Goal: Task Accomplishment & Management: Manage account settings

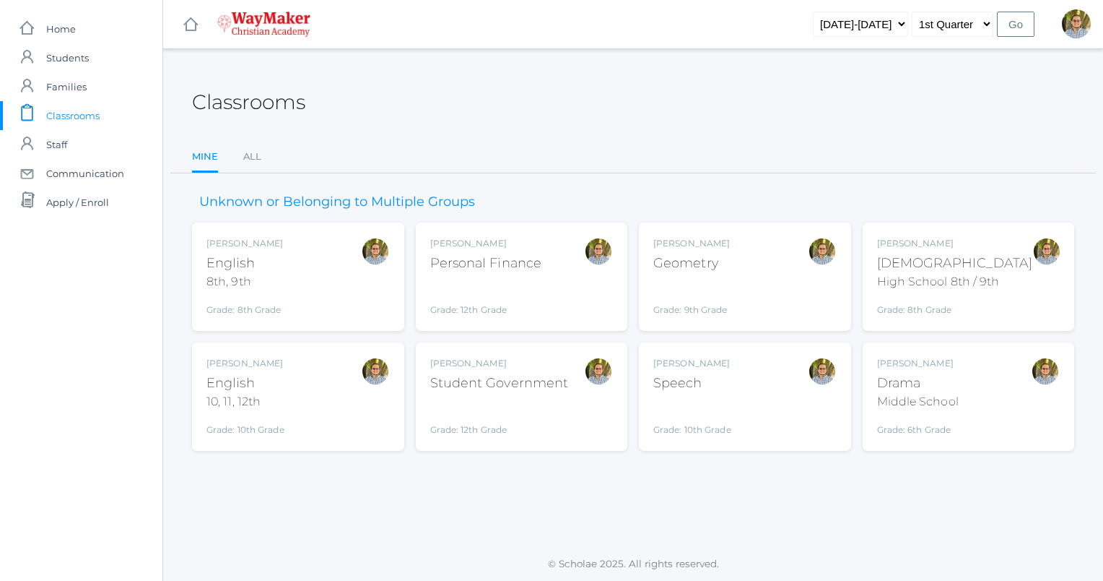
click at [344, 261] on div "[PERSON_NAME] [DEMOGRAPHIC_DATA] 8th, 9th Grade: 8th Grade 08ENGLISH" at bounding box center [298, 276] width 183 height 79
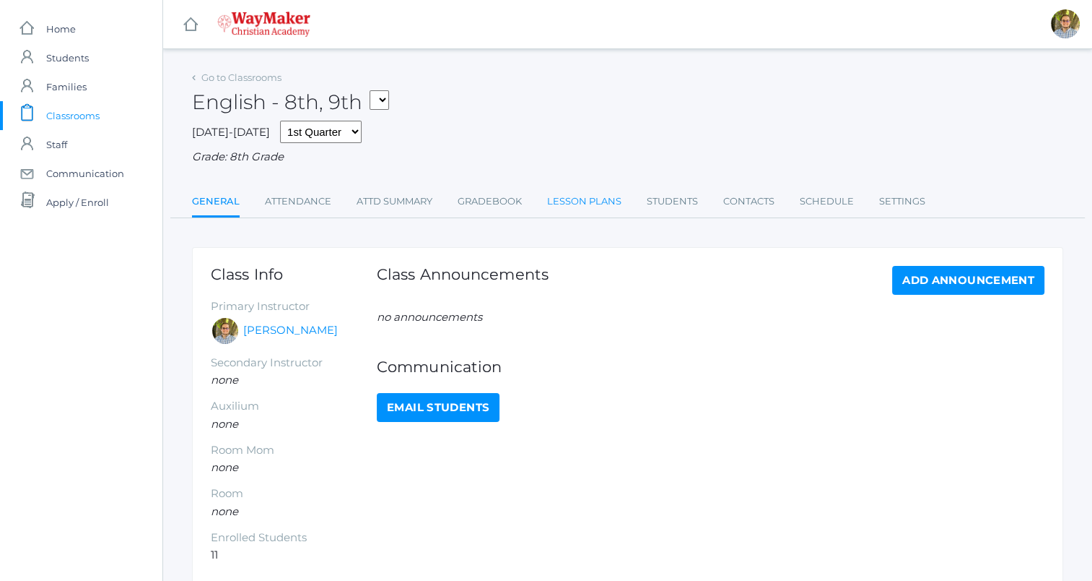
click at [570, 196] on link "Lesson Plans" at bounding box center [584, 201] width 74 height 29
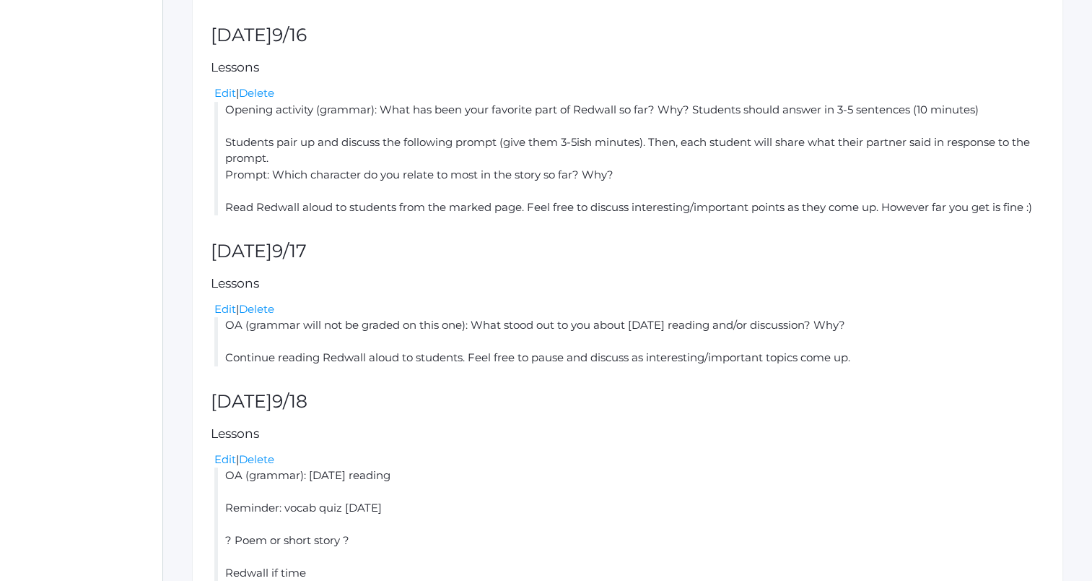
scroll to position [614, 0]
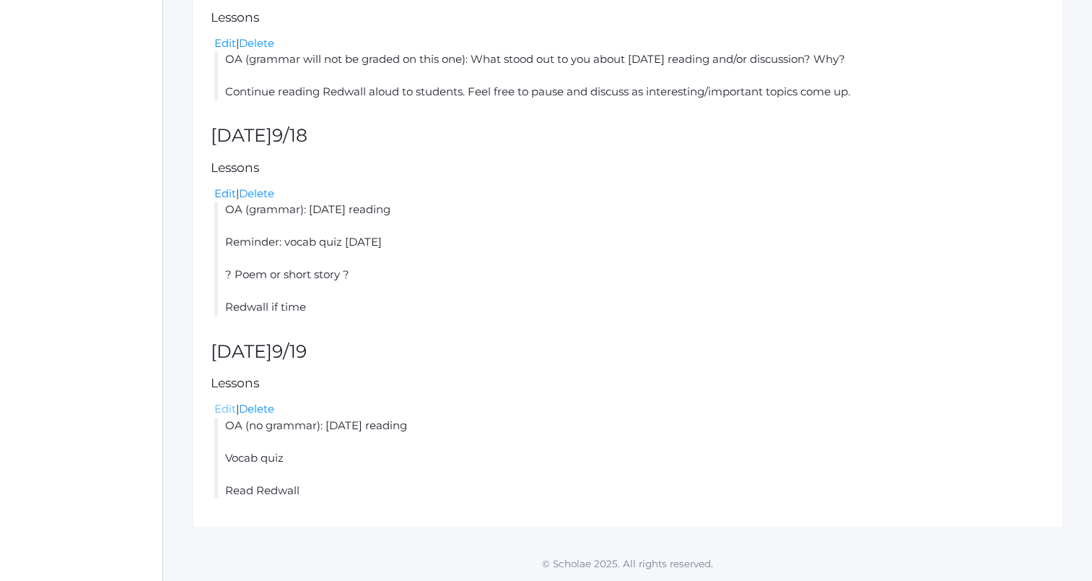
click at [231, 408] on link "Edit" at bounding box center [225, 408] width 22 height 14
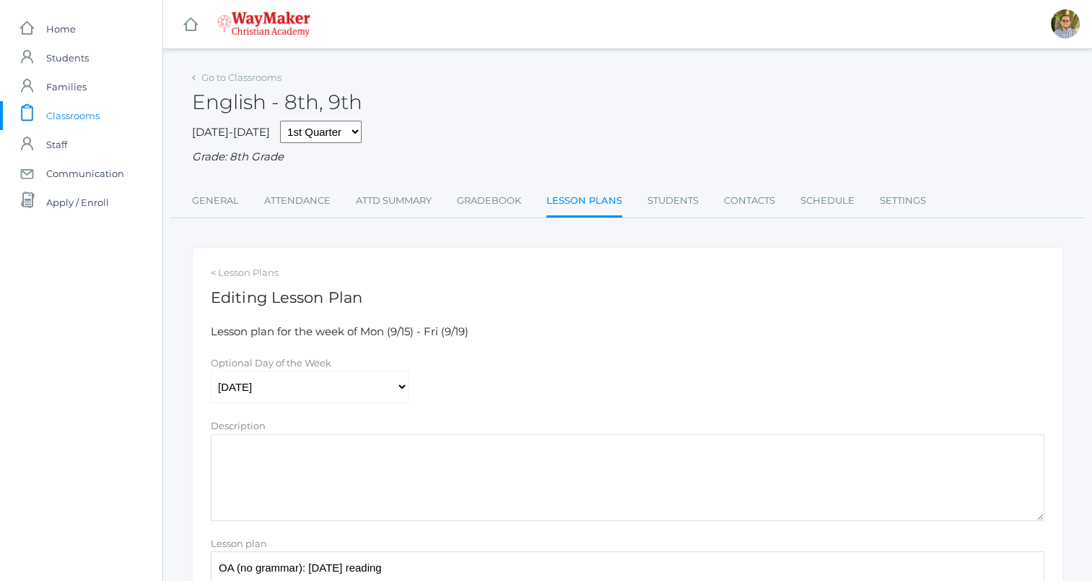
scroll to position [235, 0]
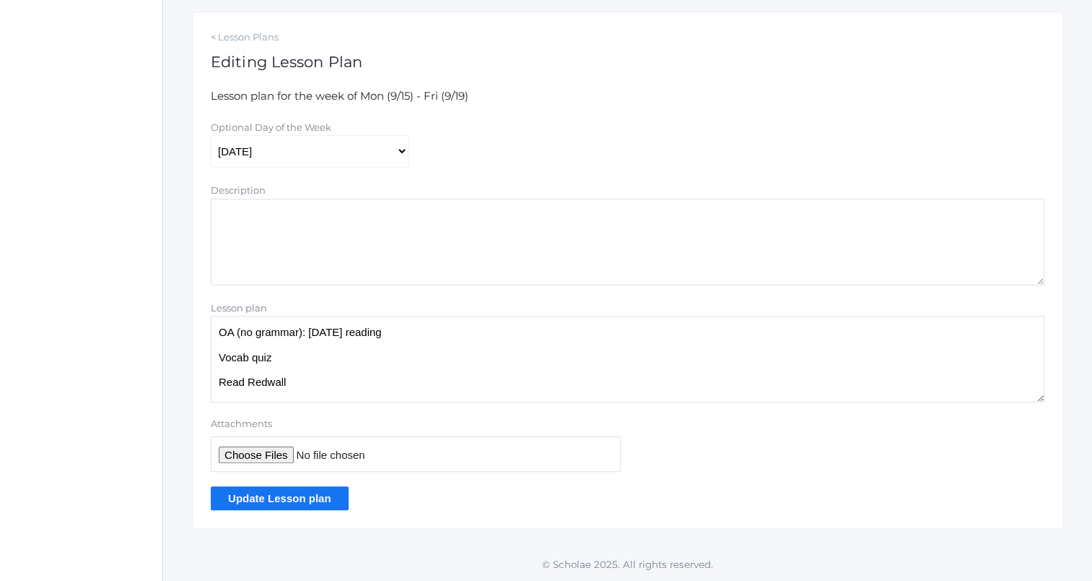
click at [252, 453] on input "Attachments" at bounding box center [416, 453] width 410 height 35
type input "C:\fakepath\2025-26 Vocab Quiz 1 9.19.25.docx"
click at [308, 504] on input "Update Lesson plan" at bounding box center [280, 498] width 138 height 24
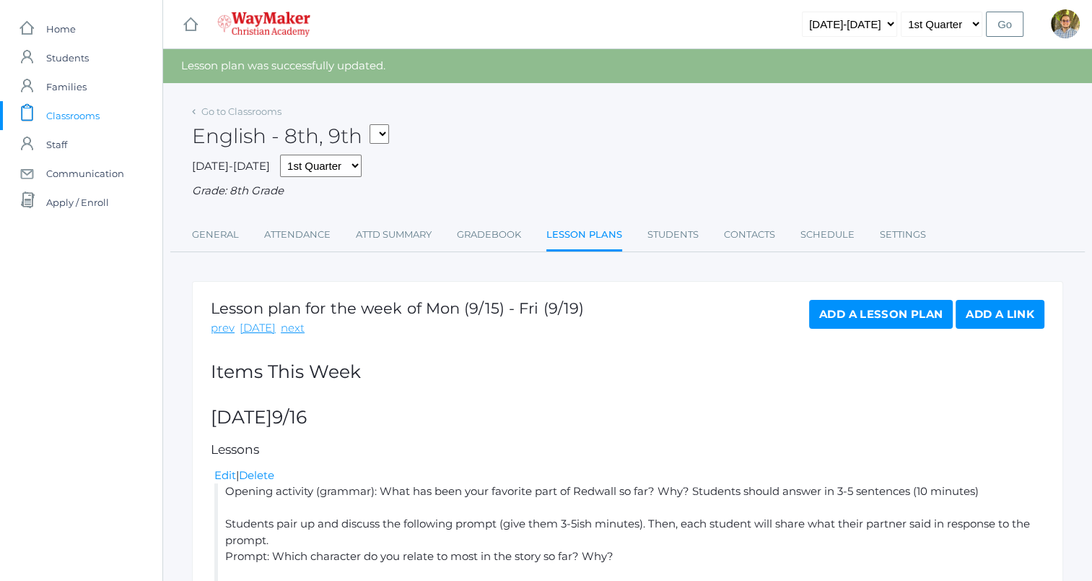
click at [108, 118] on link "icons/clipboard/plain Created with Sketch. Classrooms" at bounding box center [81, 115] width 162 height 29
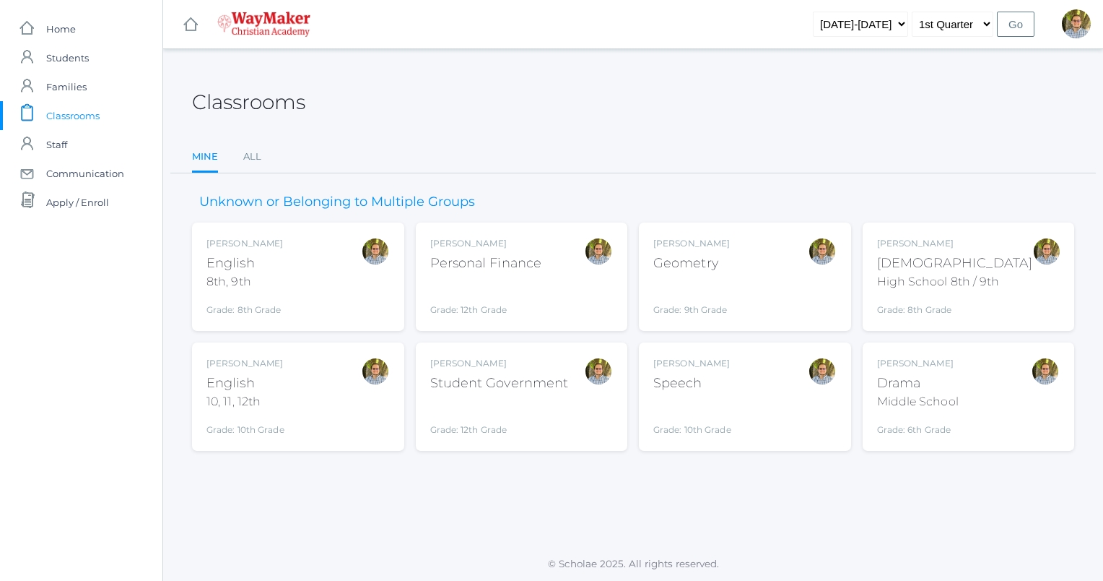
click at [342, 386] on div "Kylen Braileanu English 10, 11, 12th Grade: 10th Grade HSENGLISH" at bounding box center [298, 396] width 183 height 79
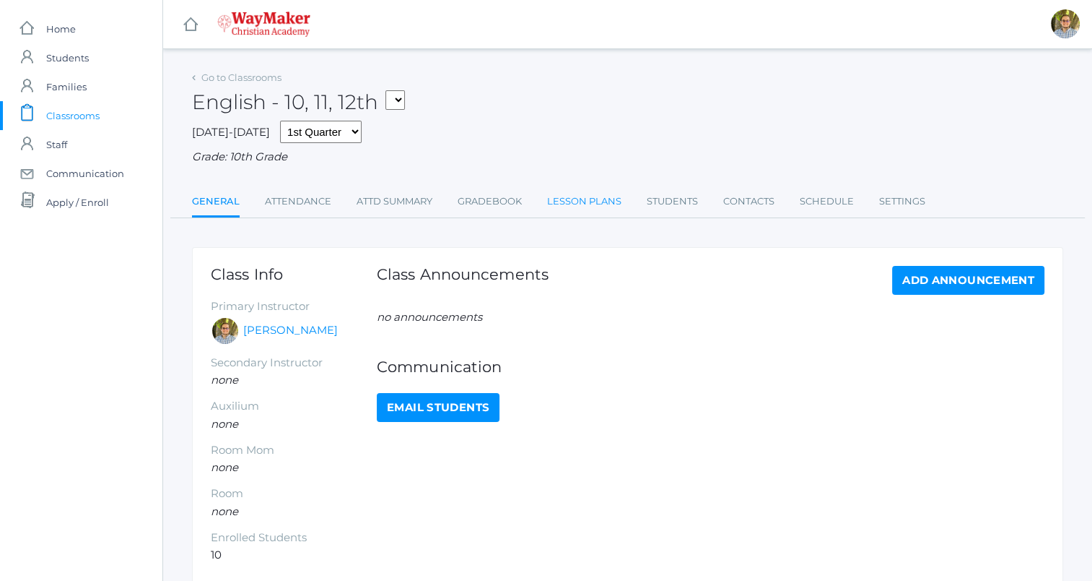
click at [575, 204] on link "Lesson Plans" at bounding box center [584, 201] width 74 height 29
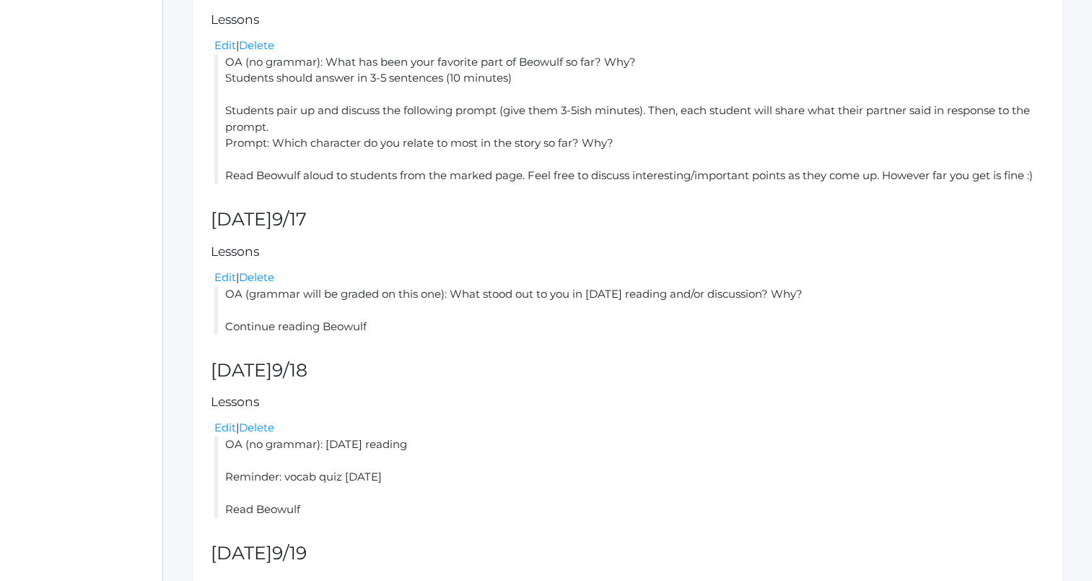
scroll to position [598, 0]
